Goal: Task Accomplishment & Management: Manage account settings

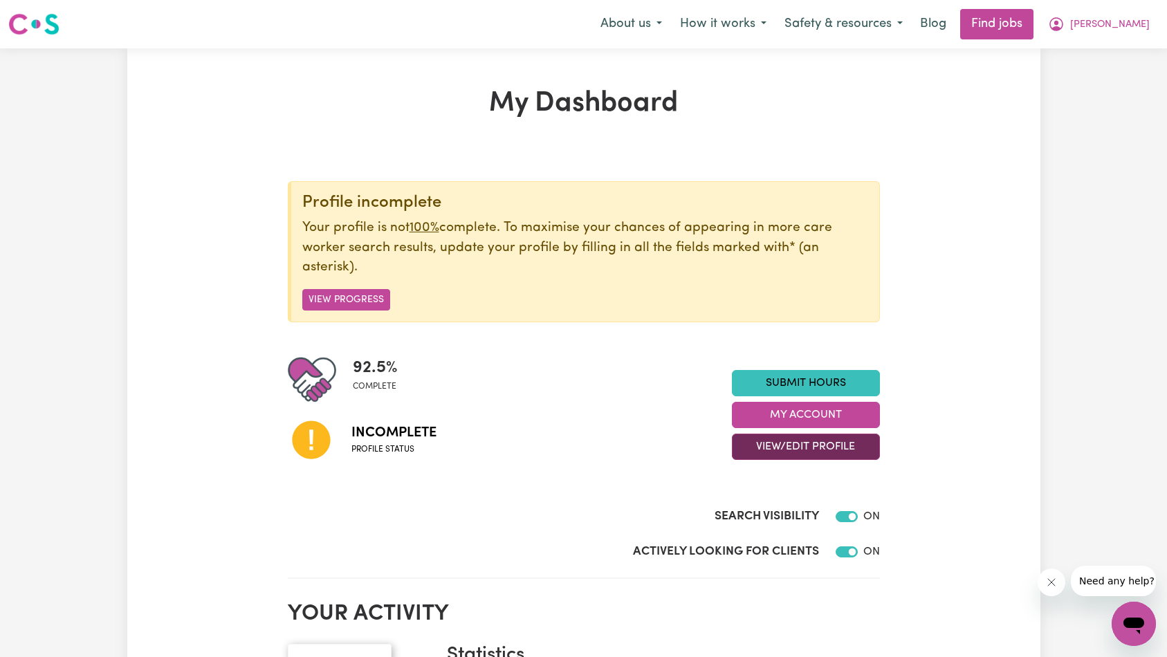
click at [769, 440] on button "View/Edit Profile" at bounding box center [806, 447] width 148 height 26
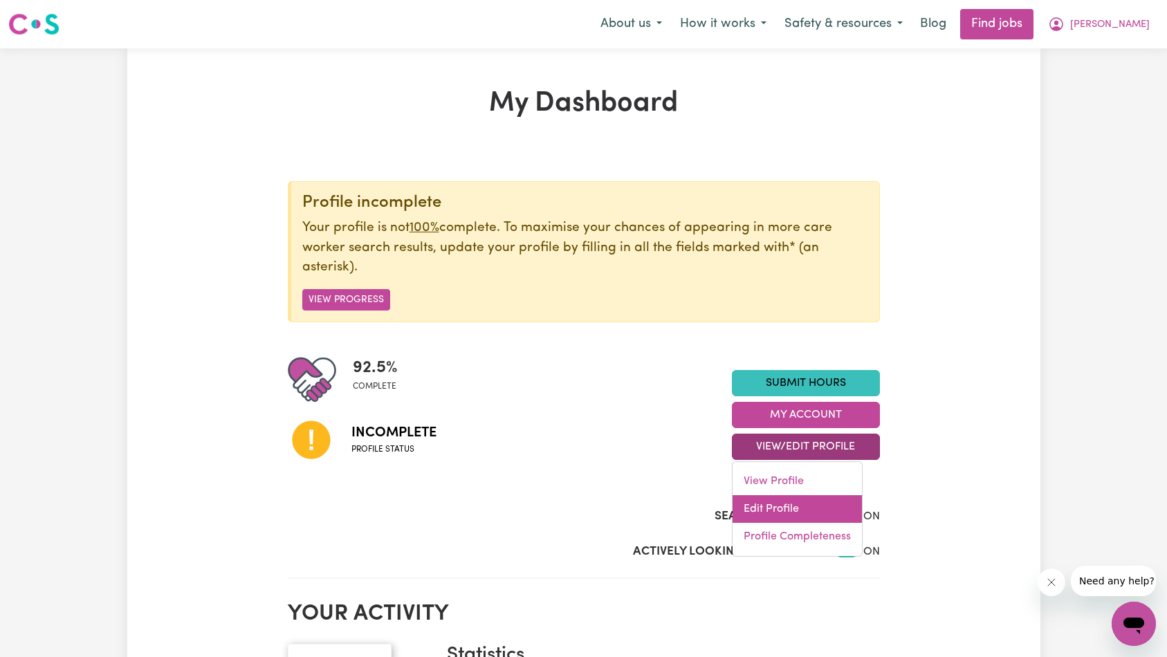
click at [817, 508] on link "Edit Profile" at bounding box center [797, 509] width 129 height 28
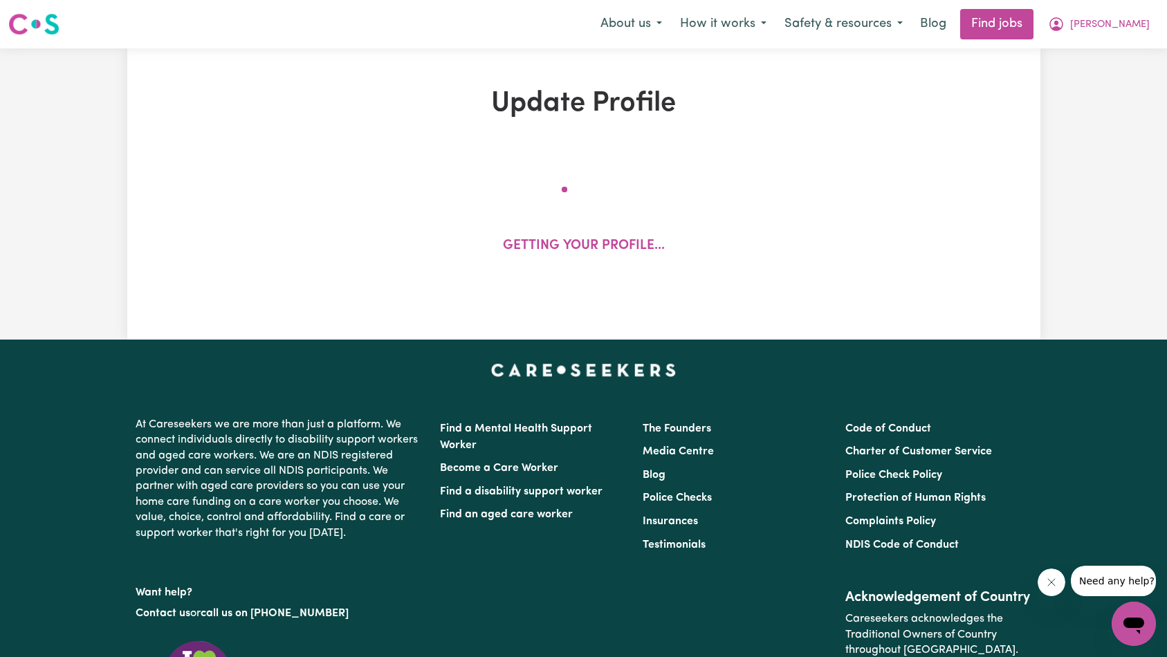
select select "[DEMOGRAPHIC_DATA]"
select select "Student Visa"
select select "Studying a healthcare related degree or qualification"
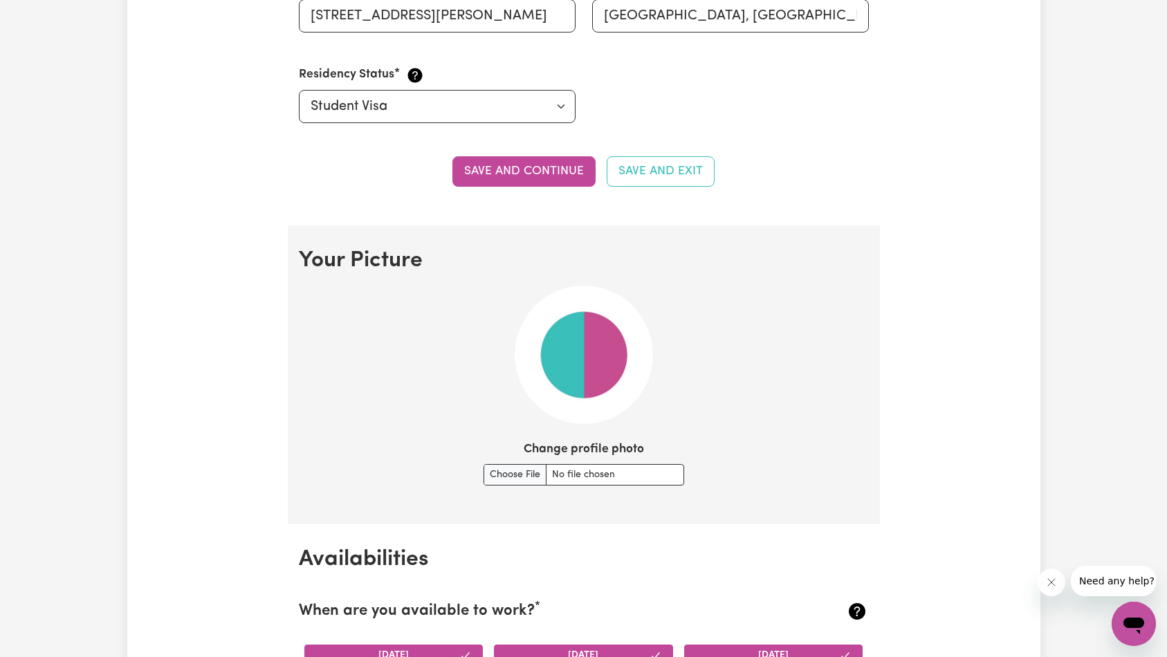
scroll to position [57, 0]
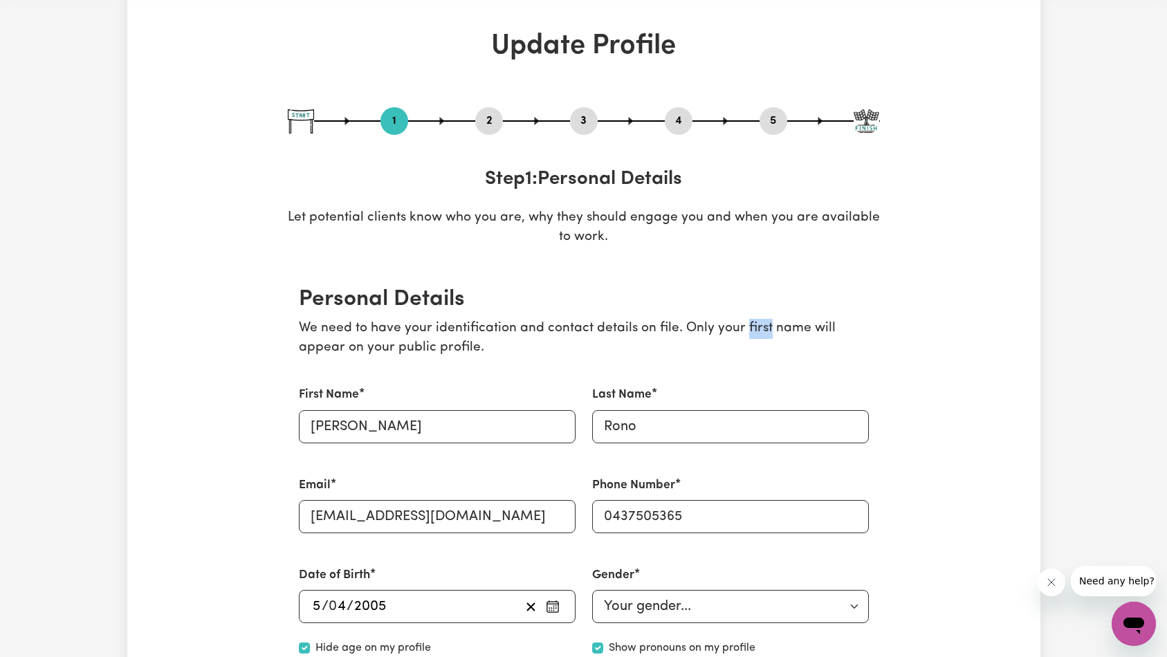
click at [483, 120] on button "2" at bounding box center [489, 121] width 28 height 18
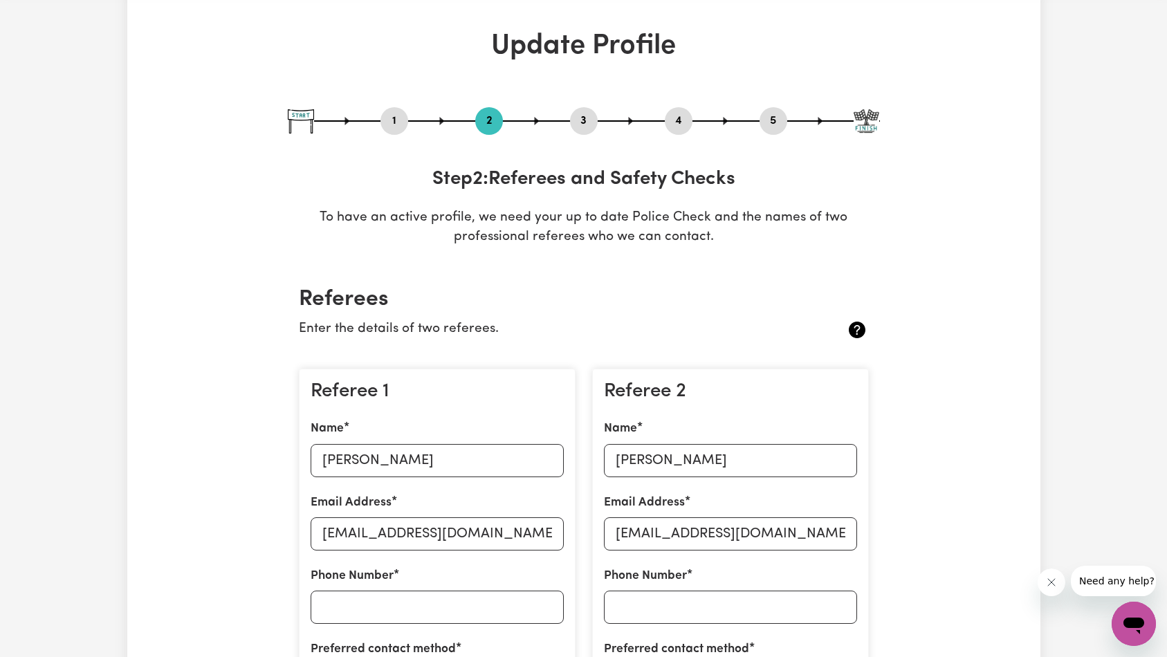
click at [588, 124] on button "3" at bounding box center [584, 121] width 28 height 18
select select "2024"
select select "Certificate III (Individual Support)"
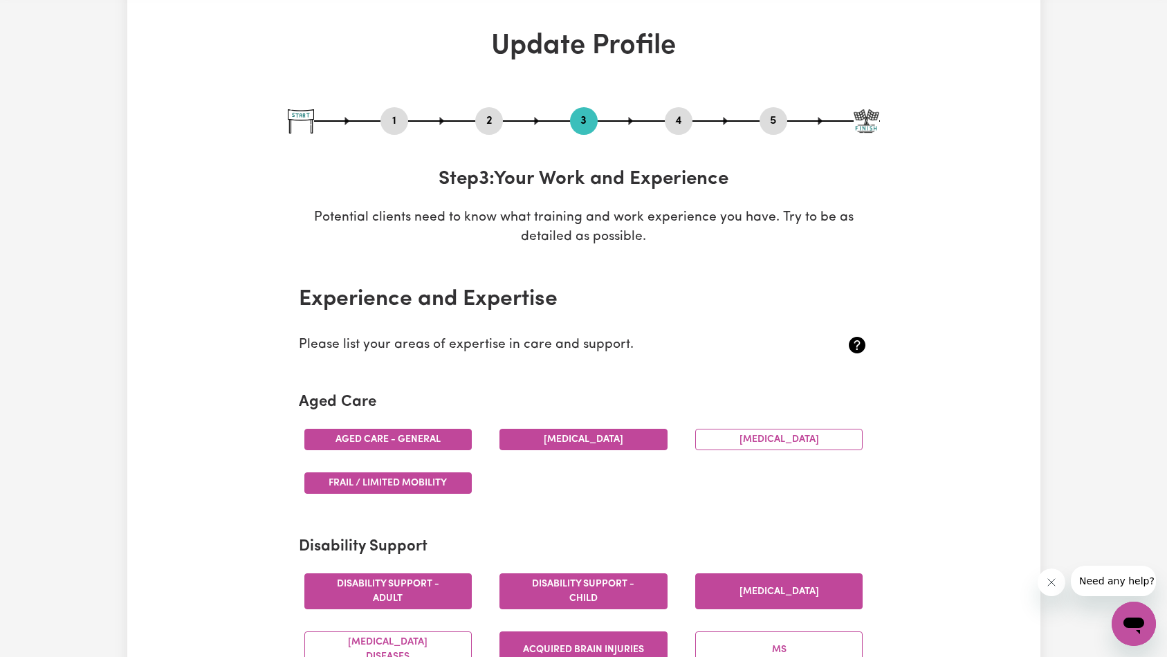
click at [689, 122] on button "4" at bounding box center [679, 121] width 28 height 18
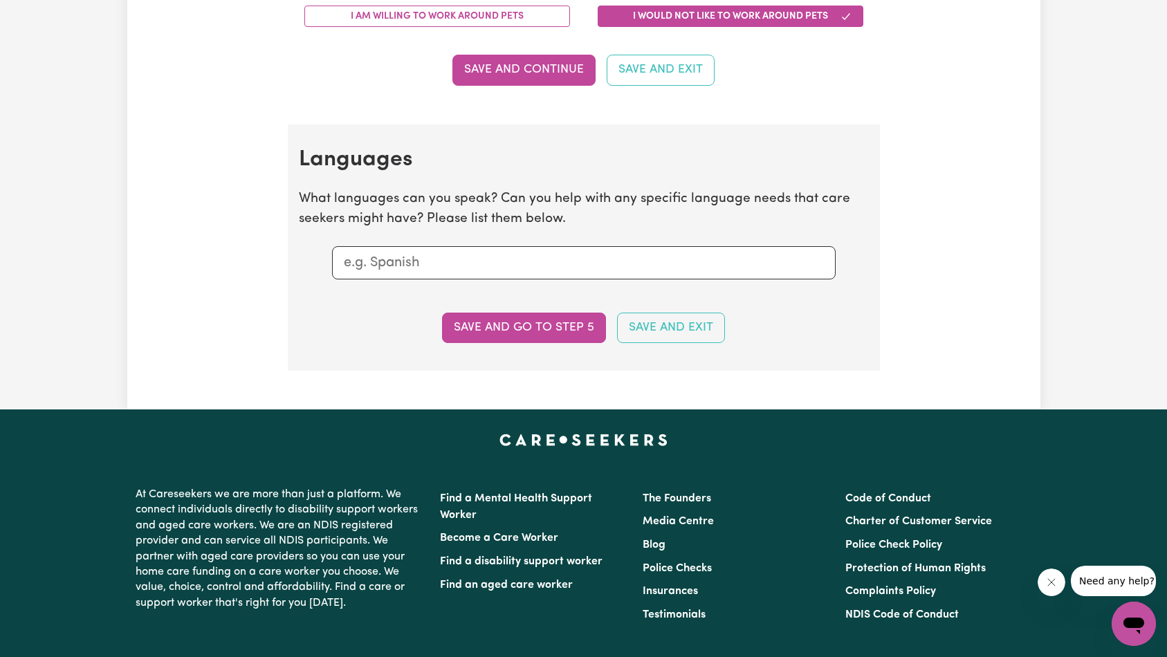
scroll to position [0, 0]
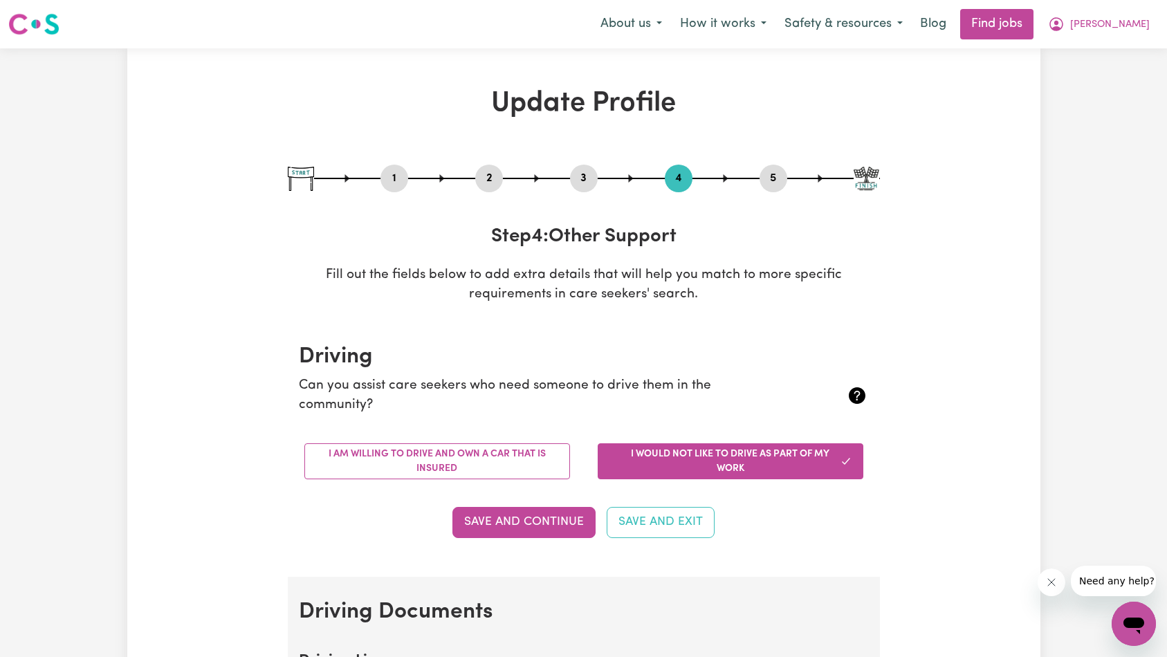
click at [585, 170] on button "3" at bounding box center [584, 179] width 28 height 18
select select "2024"
select select "Certificate III (Individual Support)"
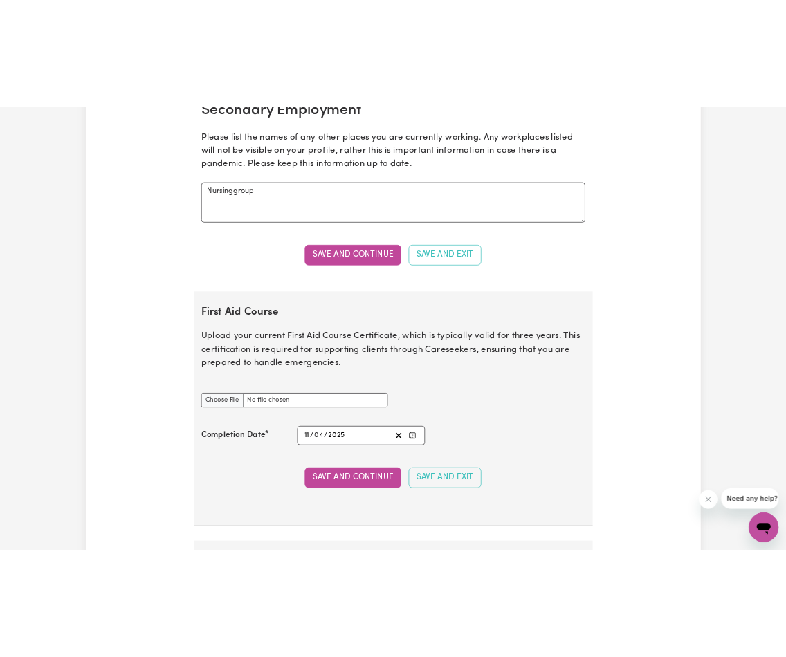
scroll to position [2430, 0]
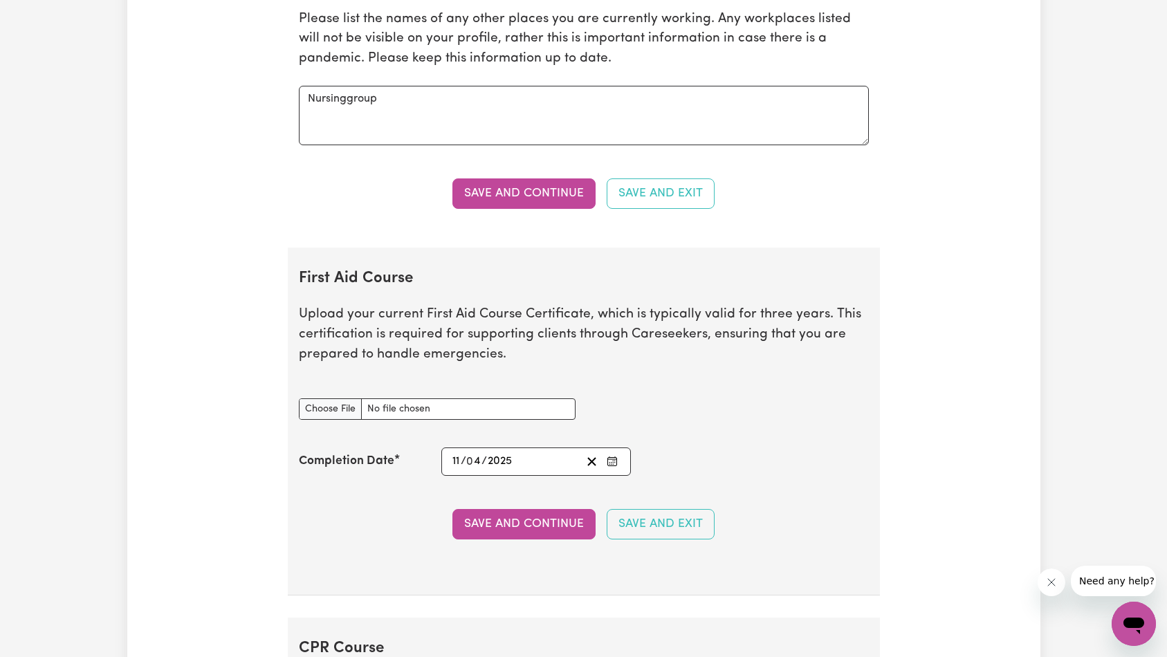
click at [684, 309] on p "Upload your current First Aid Course Certificate, which is typically valid for …" at bounding box center [584, 335] width 570 height 60
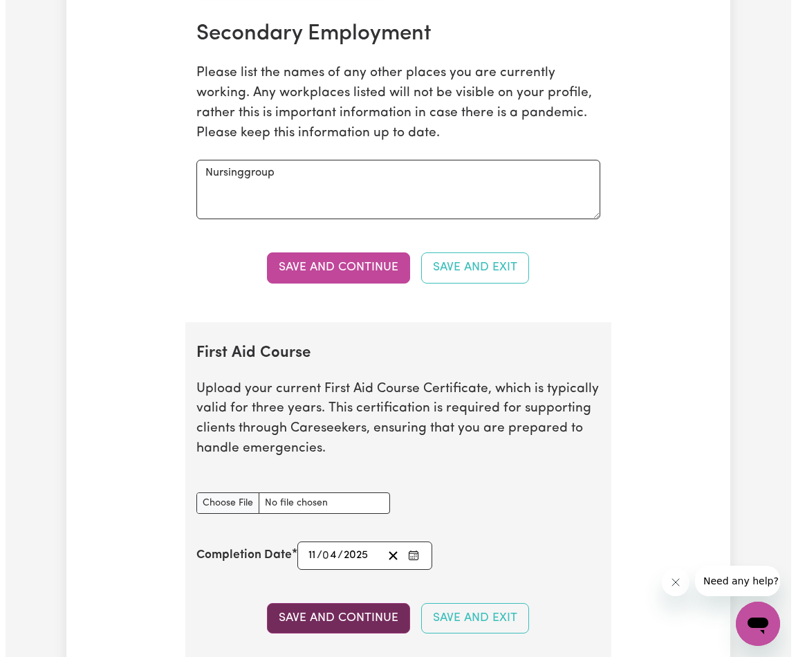
scroll to position [3059, 0]
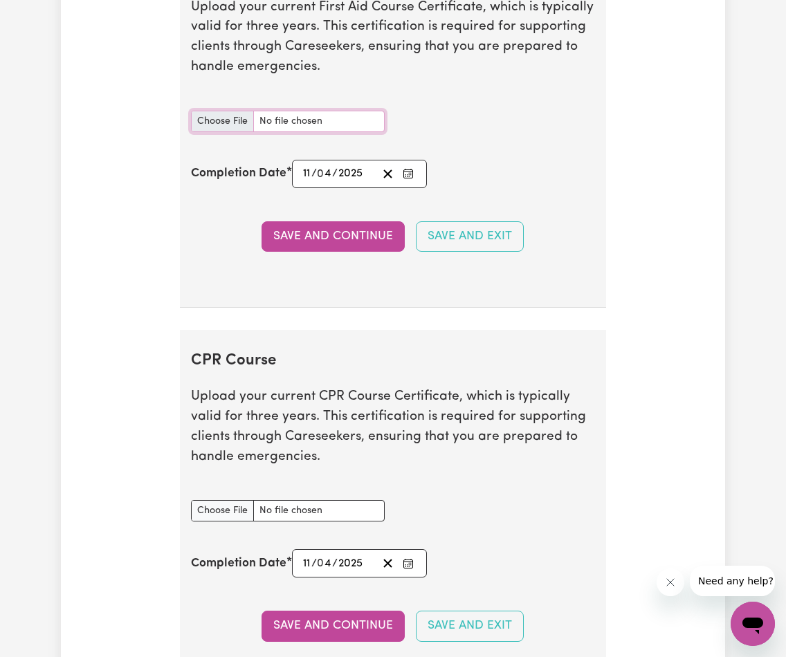
click at [306, 132] on input "First Aid Course document" at bounding box center [288, 121] width 194 height 21
click at [573, 295] on section "First Aid Course Upload your current First Aid Course Certificate, which is typ…" at bounding box center [393, 123] width 426 height 367
click at [314, 132] on input "First Aid Course document" at bounding box center [288, 121] width 194 height 21
type input "C:\fakepath\[PERSON_NAME] CPR and First Aid Certificate 12042025.jpg"
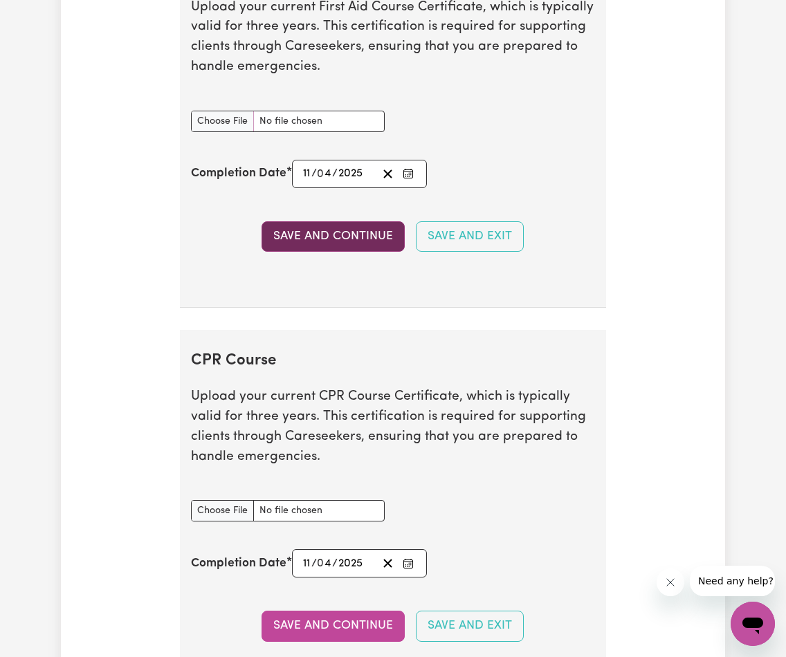
drag, startPoint x: 337, startPoint y: 271, endPoint x: 345, endPoint y: 255, distance: 18.0
click at [337, 269] on section "First Aid Course Upload your current First Aid Course Certificate, which is typ…" at bounding box center [393, 123] width 426 height 367
click at [345, 252] on button "Save and Continue" at bounding box center [333, 236] width 143 height 30
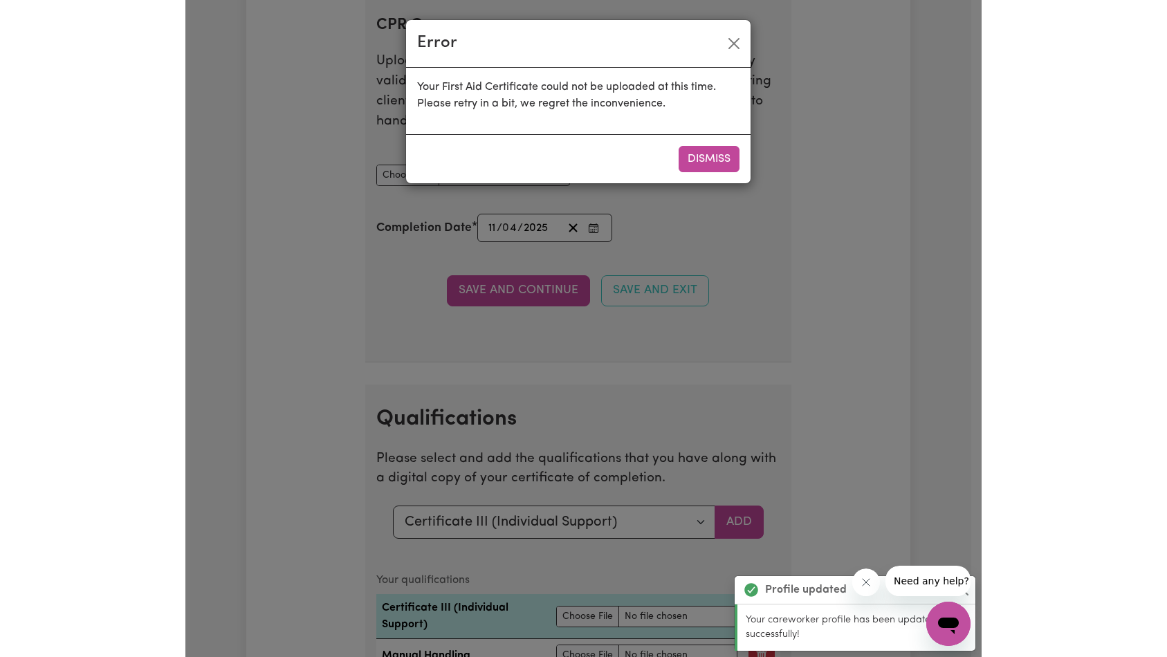
scroll to position [3405, 0]
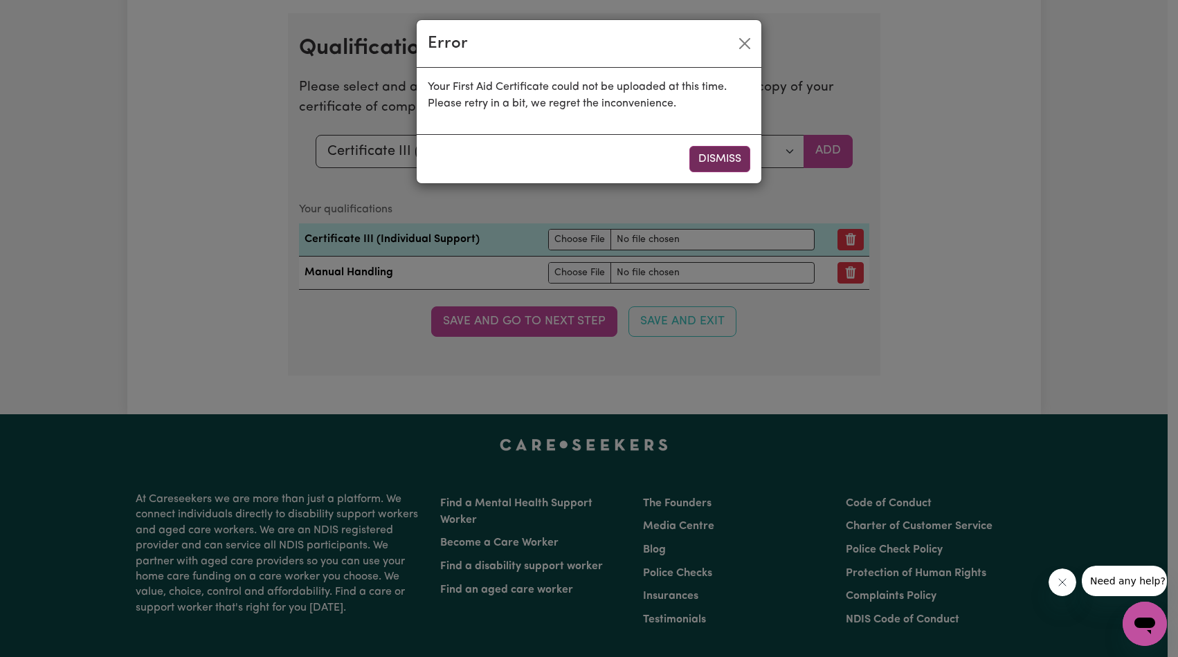
click at [723, 156] on button "Dismiss" at bounding box center [719, 159] width 61 height 26
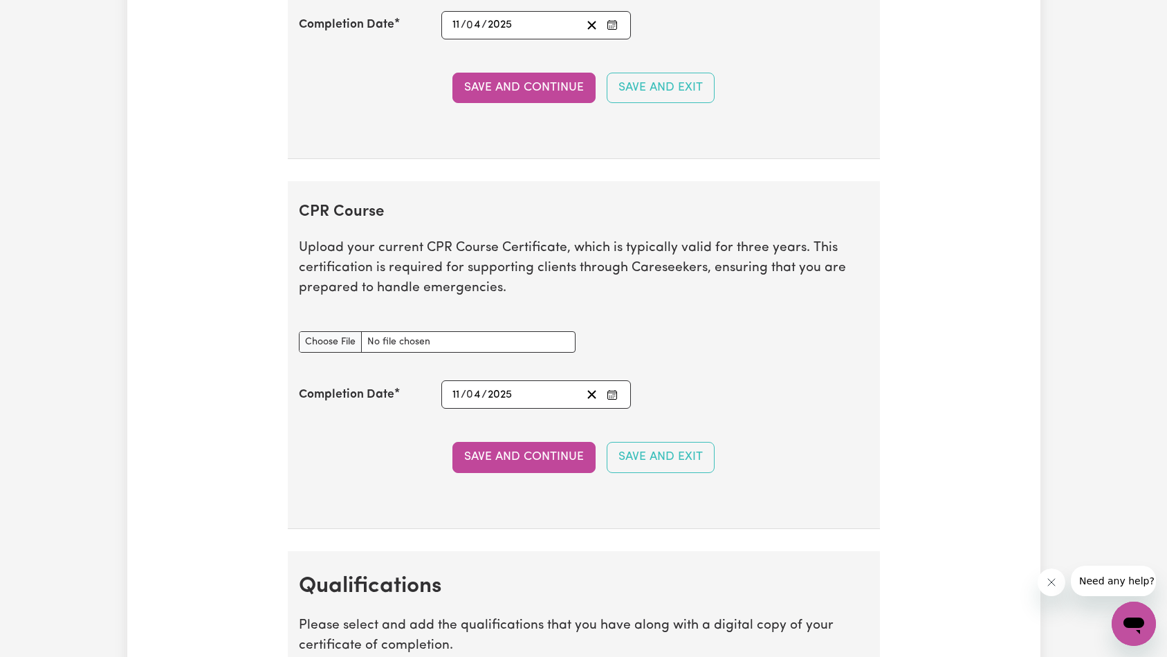
scroll to position [2857, 0]
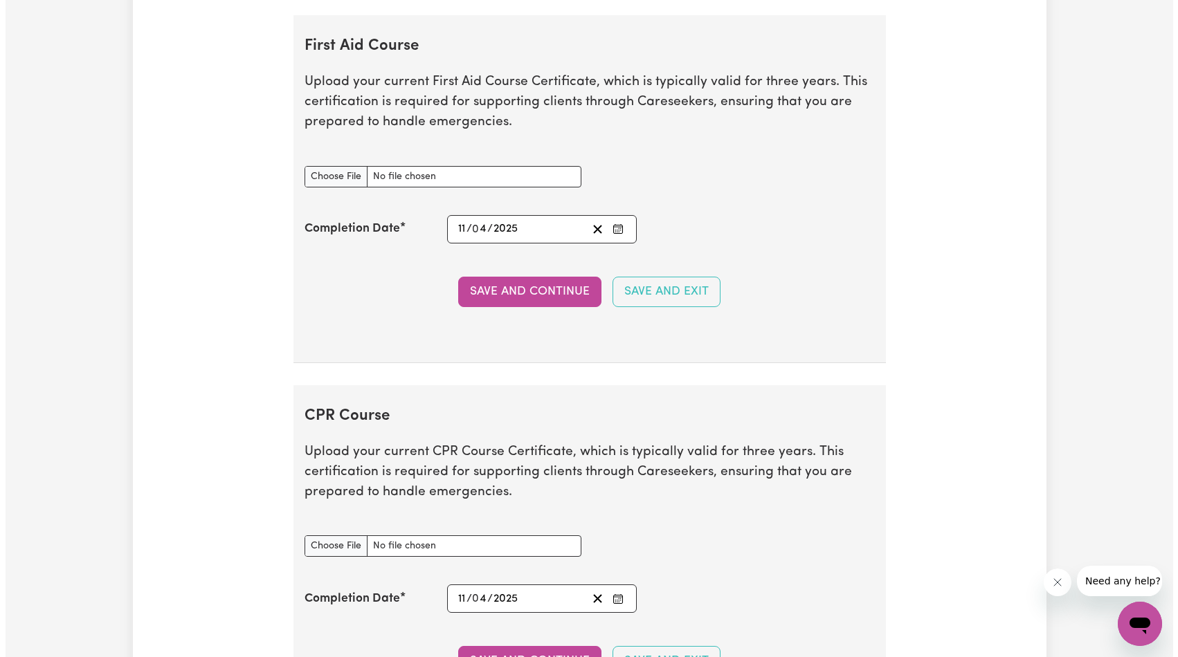
scroll to position [2566, 0]
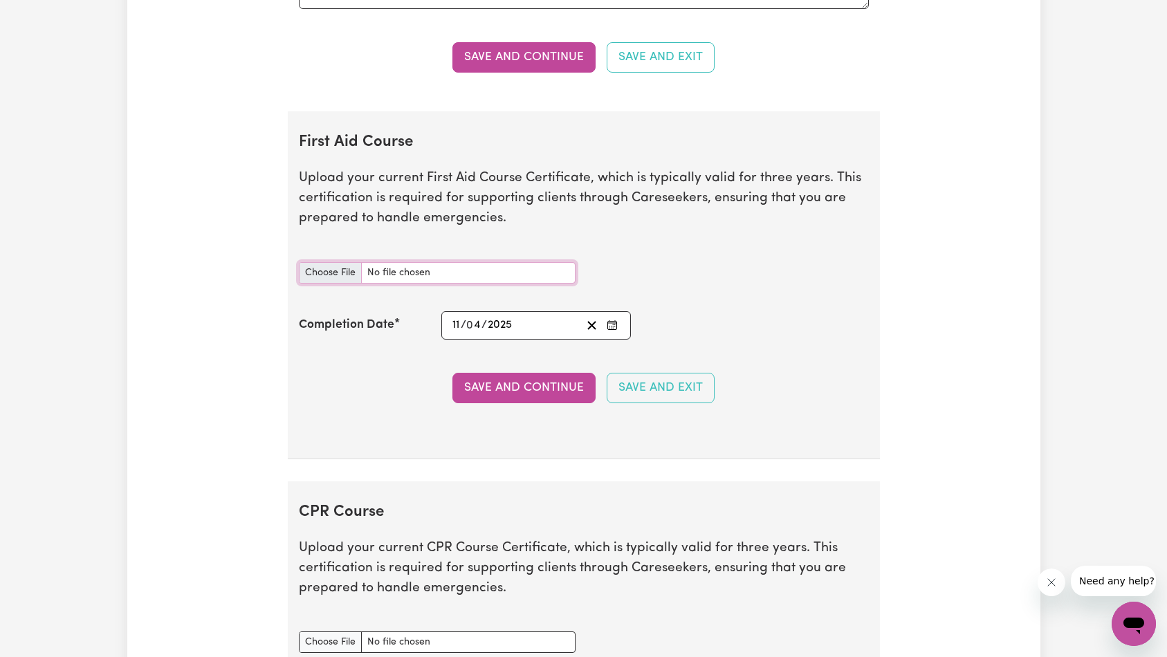
click at [441, 275] on input "First Aid Course document" at bounding box center [437, 272] width 277 height 21
type input "C:\fakepath\[PERSON_NAME] CPR and First Aid Certificate 12042025.jpg"
click at [527, 380] on button "Save and Continue" at bounding box center [524, 388] width 143 height 30
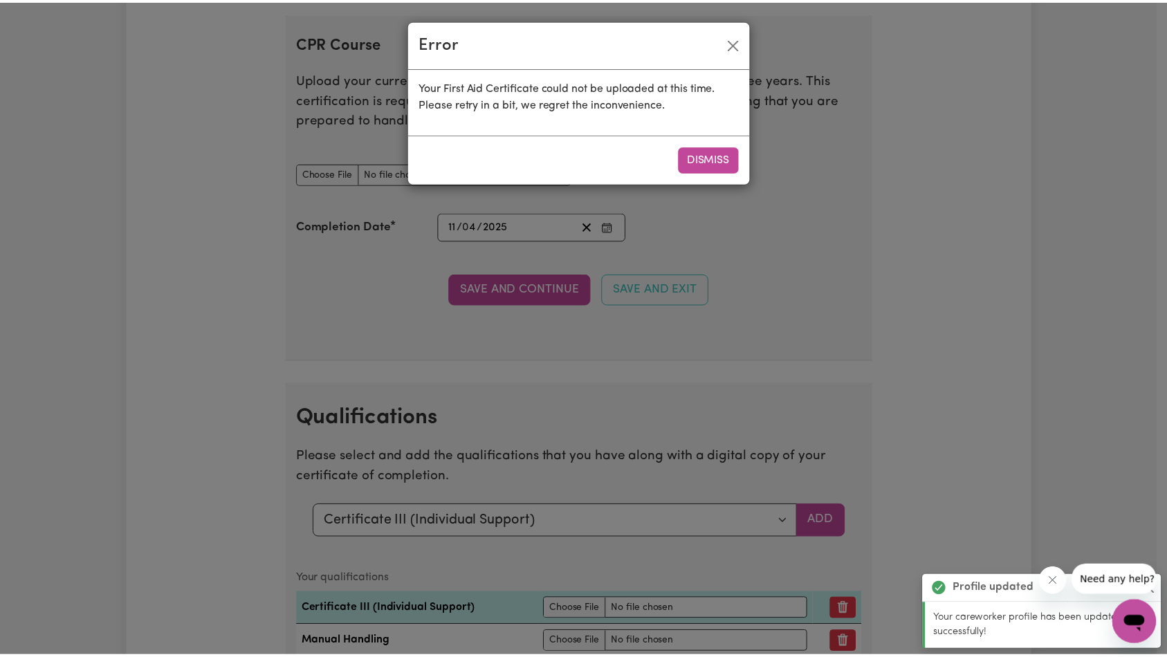
scroll to position [3047, 0]
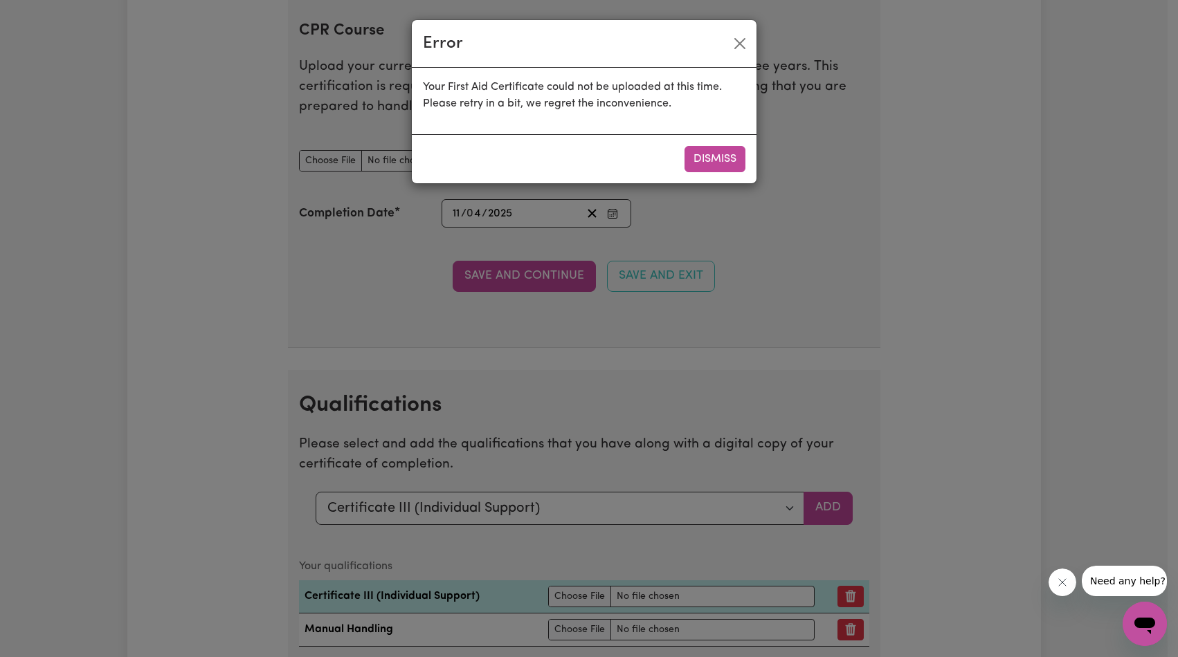
click at [536, 241] on div "Error Your First Aid Certificate could not be uploaded at this time. Please ret…" at bounding box center [589, 328] width 1178 height 657
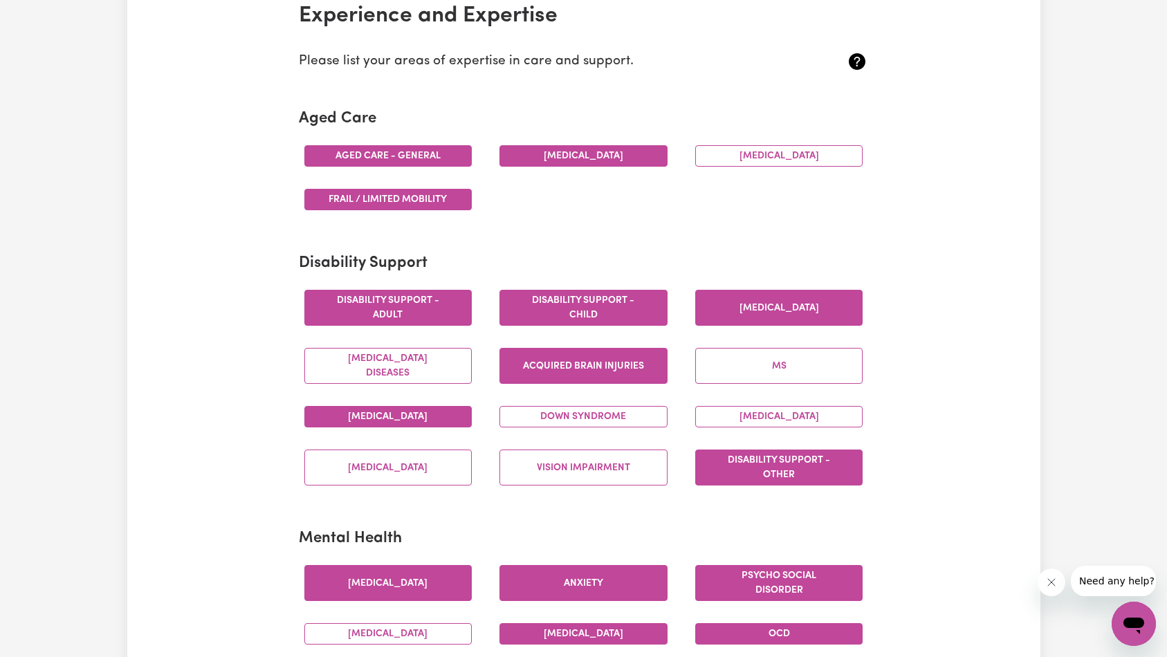
scroll to position [0, 0]
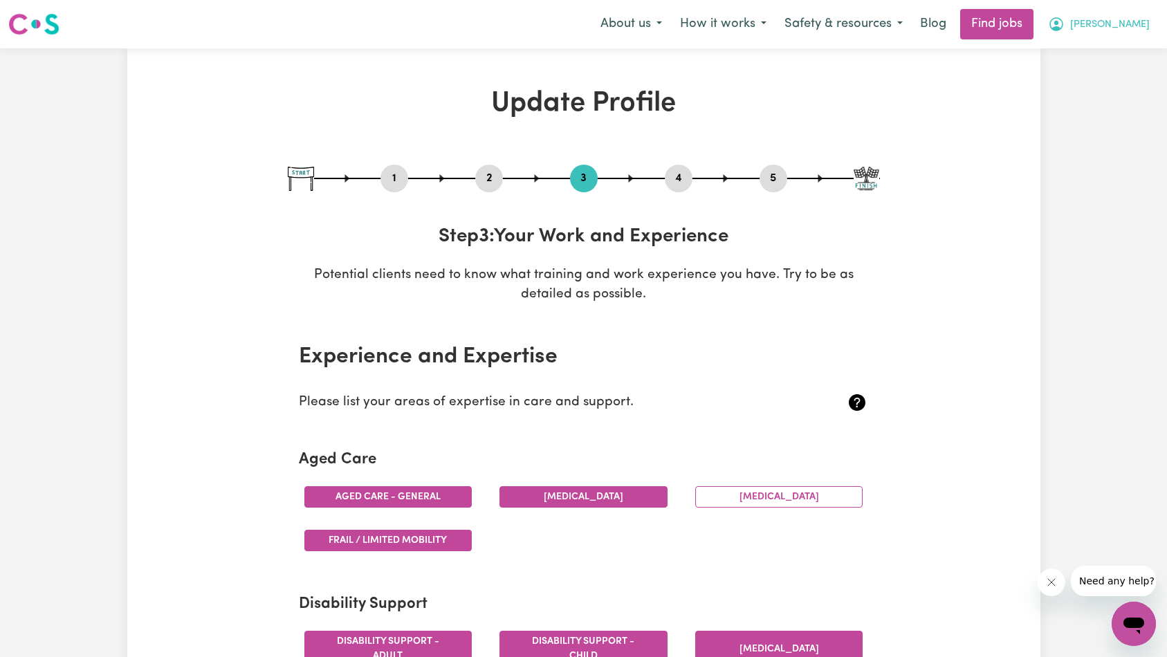
click at [1118, 28] on span "[PERSON_NAME]" at bounding box center [1110, 24] width 80 height 15
click at [1103, 106] on link "Logout" at bounding box center [1103, 106] width 109 height 26
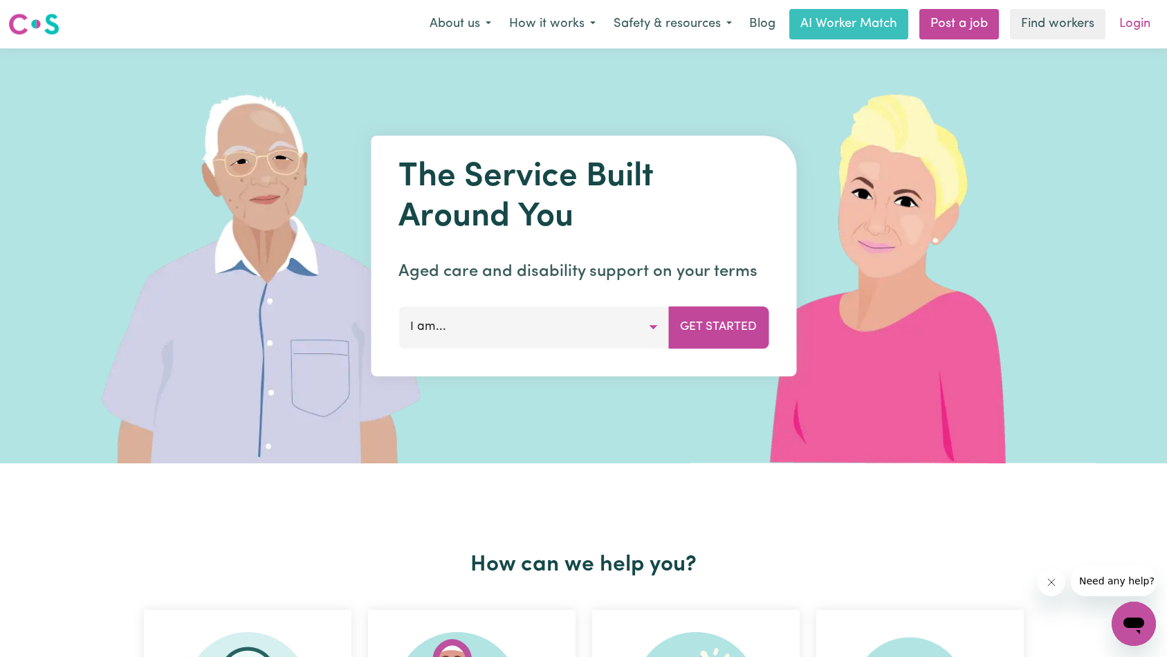
click at [1134, 28] on link "Login" at bounding box center [1135, 24] width 48 height 30
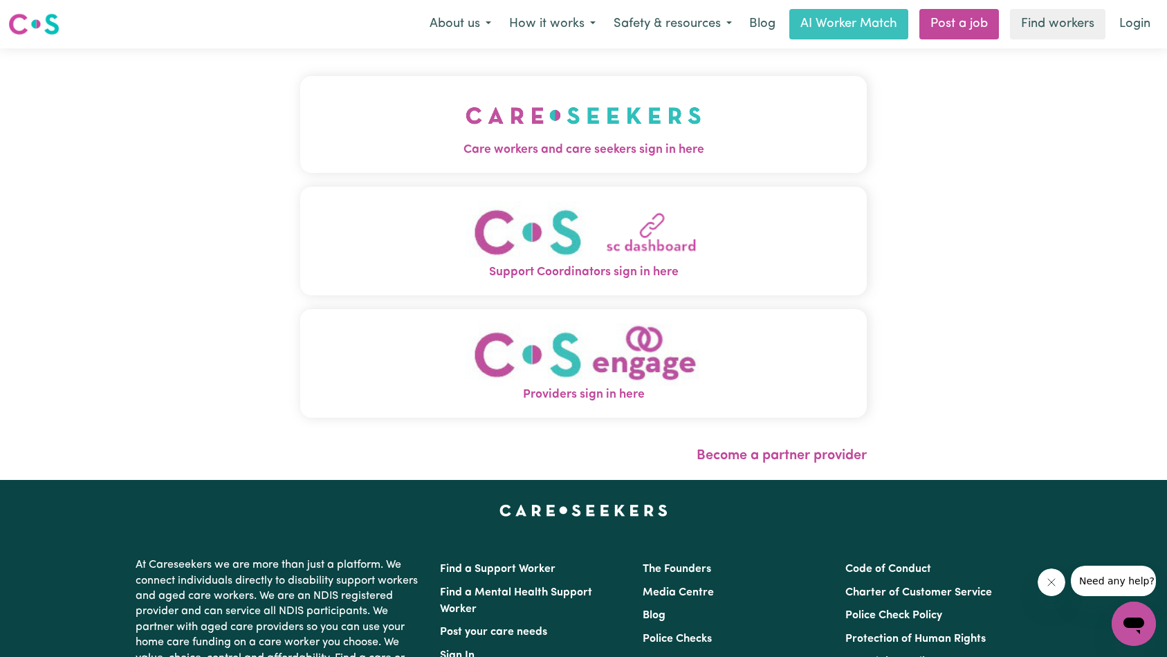
click at [466, 110] on img "Care workers and care seekers sign in here" at bounding box center [584, 115] width 236 height 51
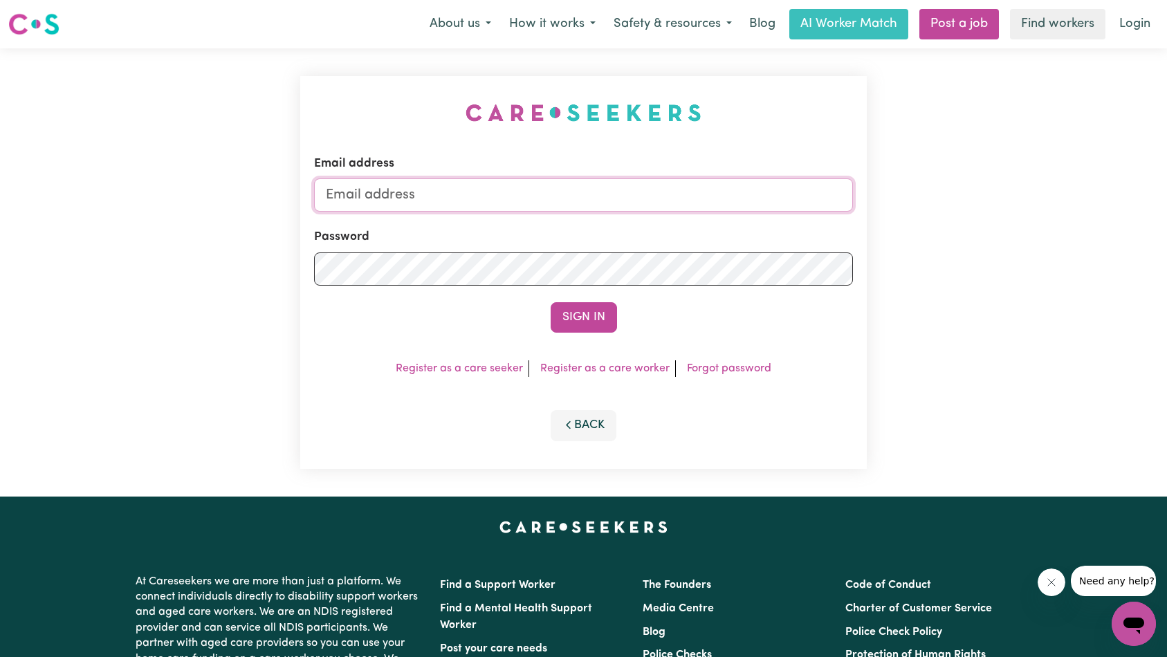
click at [581, 198] on input "Email address" at bounding box center [584, 195] width 540 height 33
type input "[EMAIL_ADDRESS][DOMAIN_NAME]"
click at [563, 316] on button "Sign In" at bounding box center [584, 317] width 66 height 30
